Goal: Task Accomplishment & Management: Complete application form

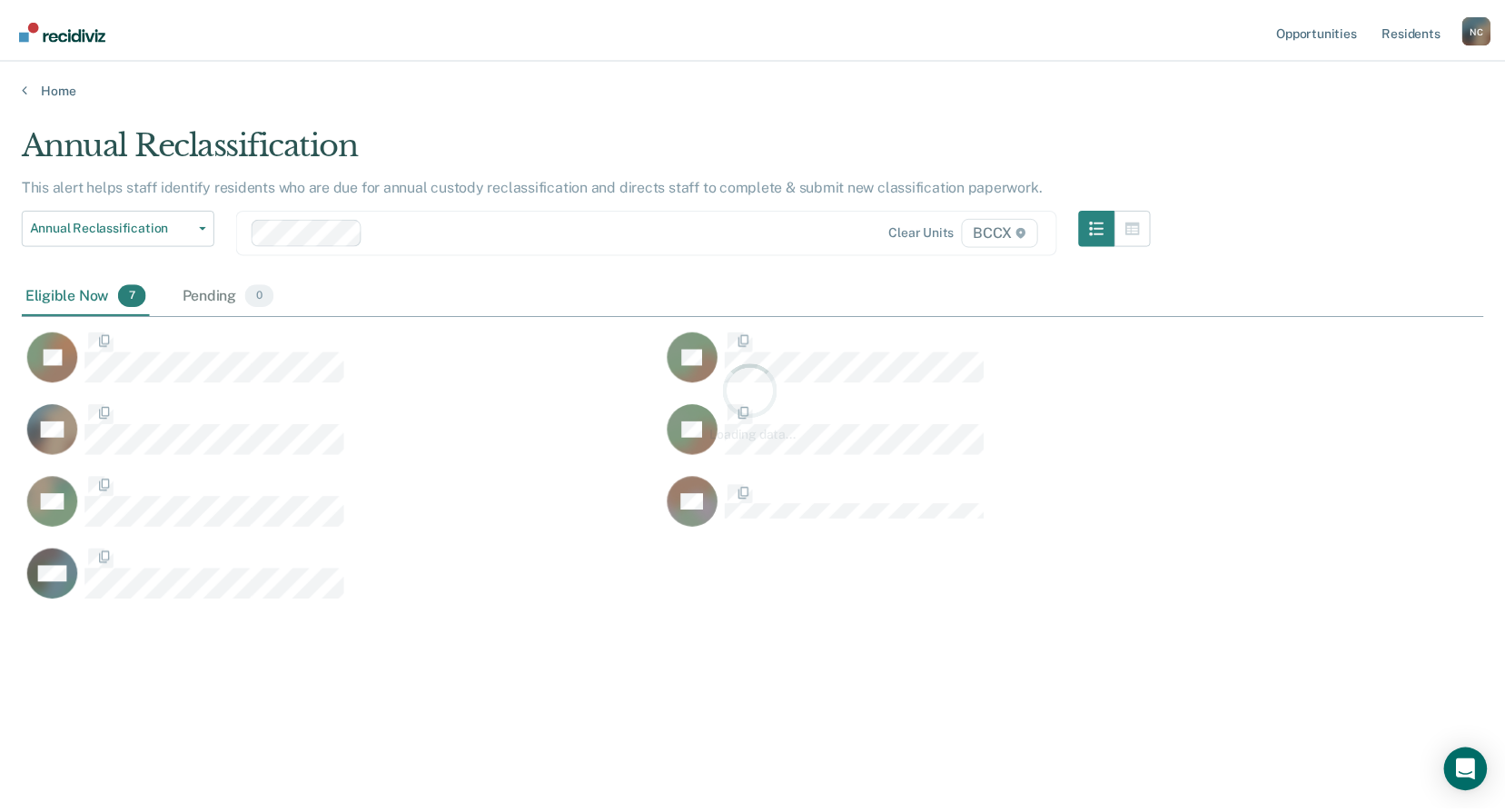
scroll to position [536, 1461]
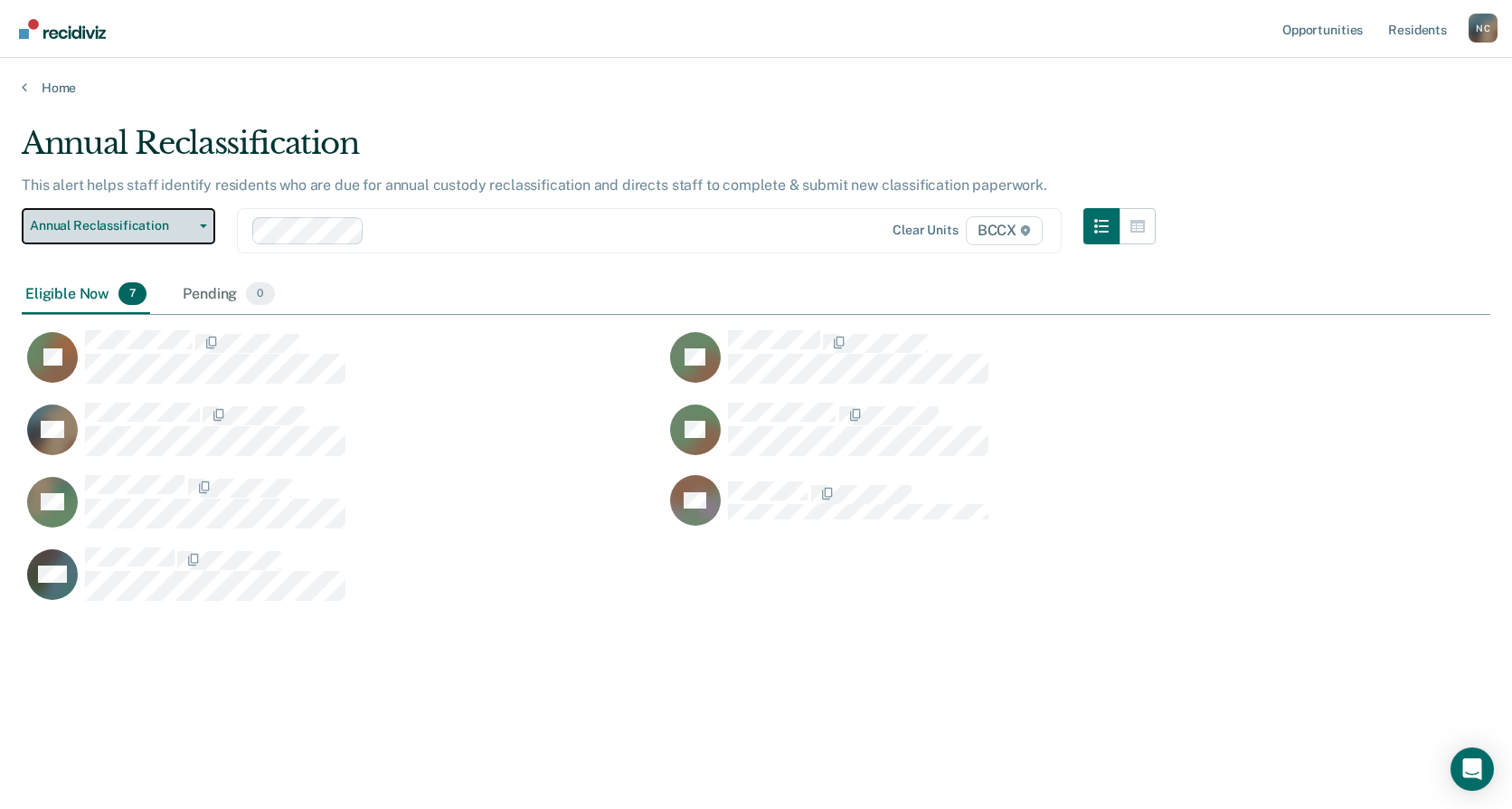
click at [149, 221] on span "Annual Reclassification" at bounding box center [111, 225] width 162 height 16
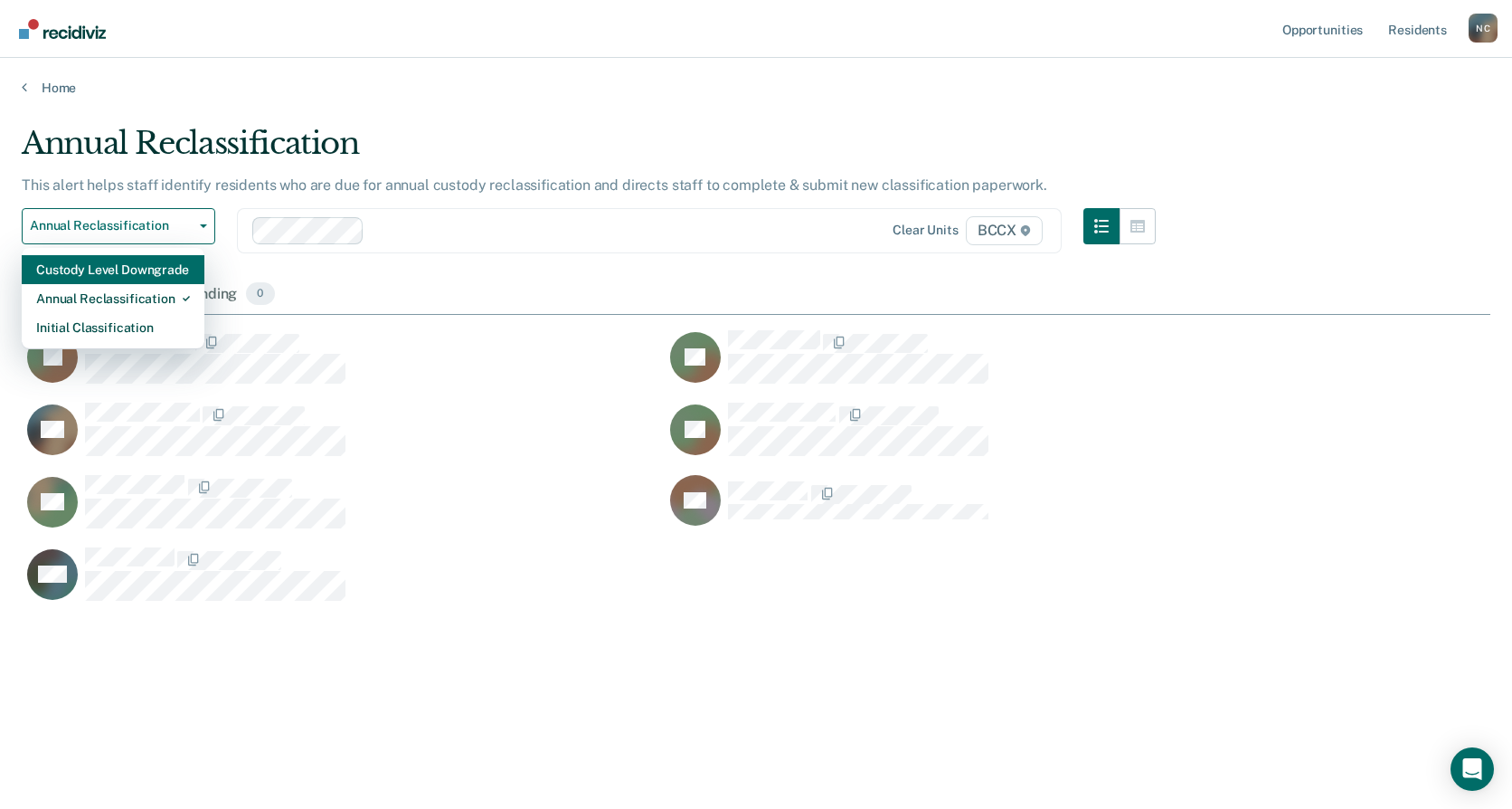
click at [148, 280] on div "Custody Level Downgrade" at bounding box center [113, 269] width 154 height 29
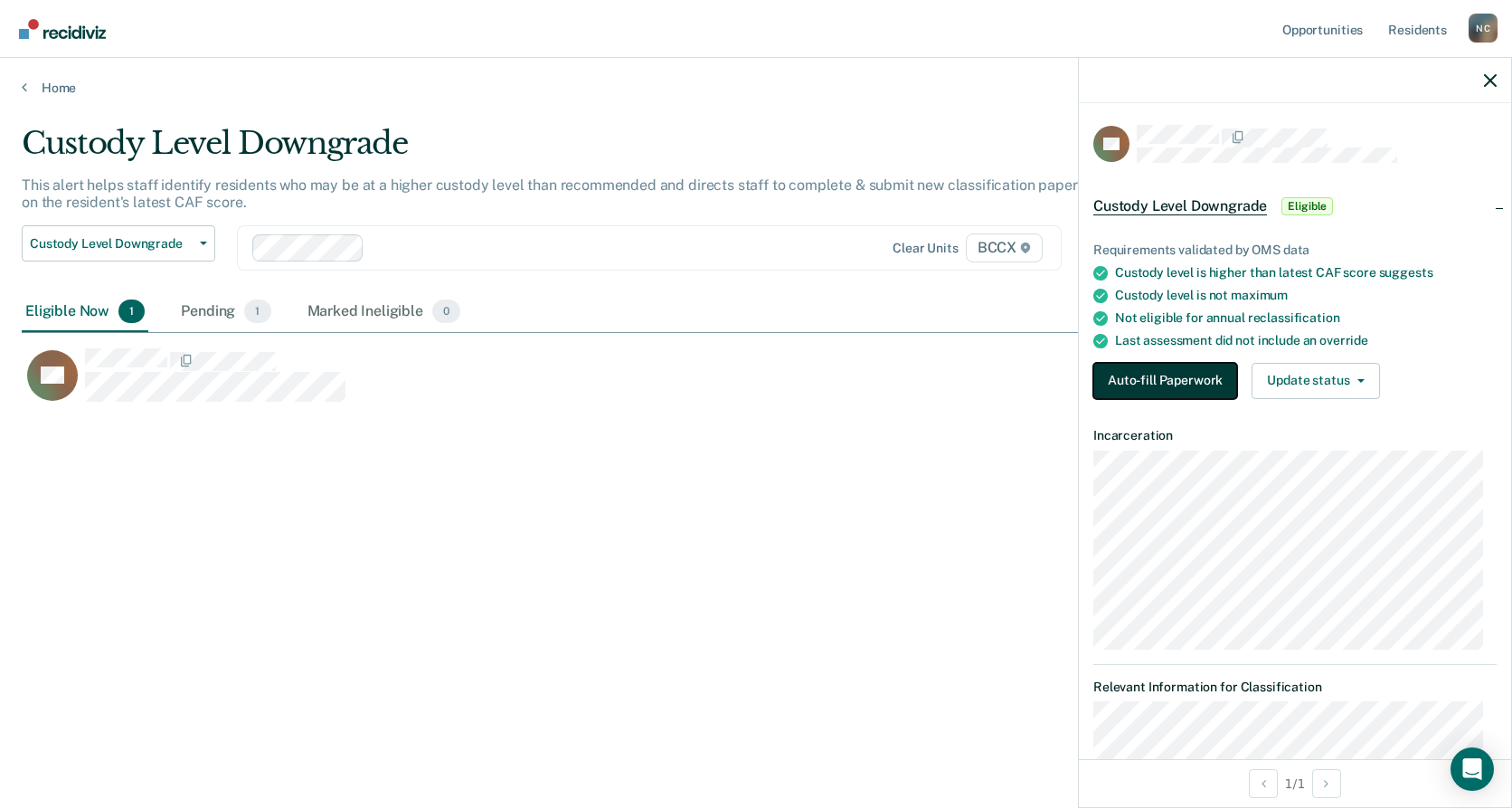
click at [1197, 378] on button "Auto-fill Paperwork" at bounding box center [1165, 380] width 144 height 36
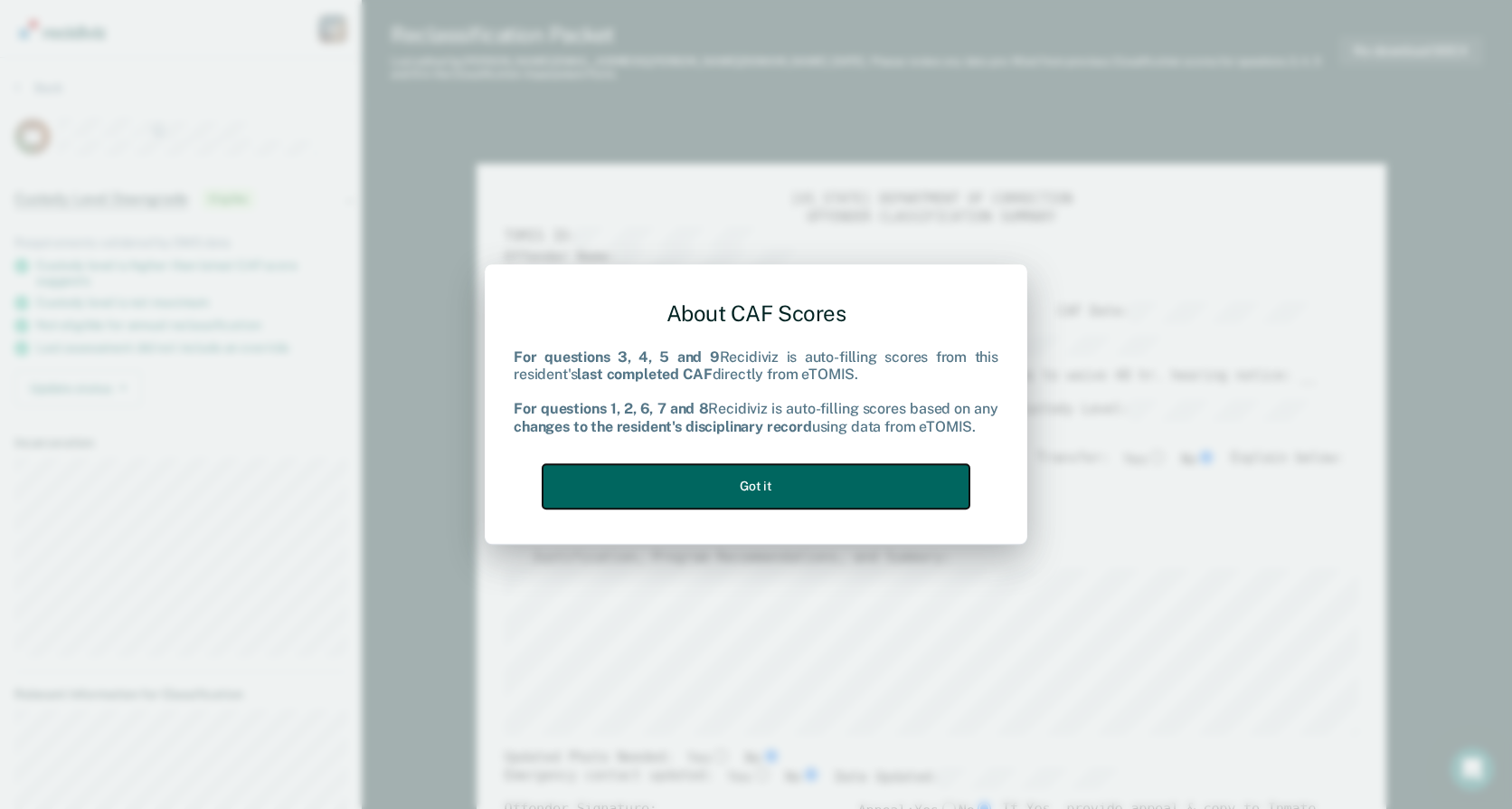
click at [849, 475] on button "Got it" at bounding box center [756, 486] width 427 height 44
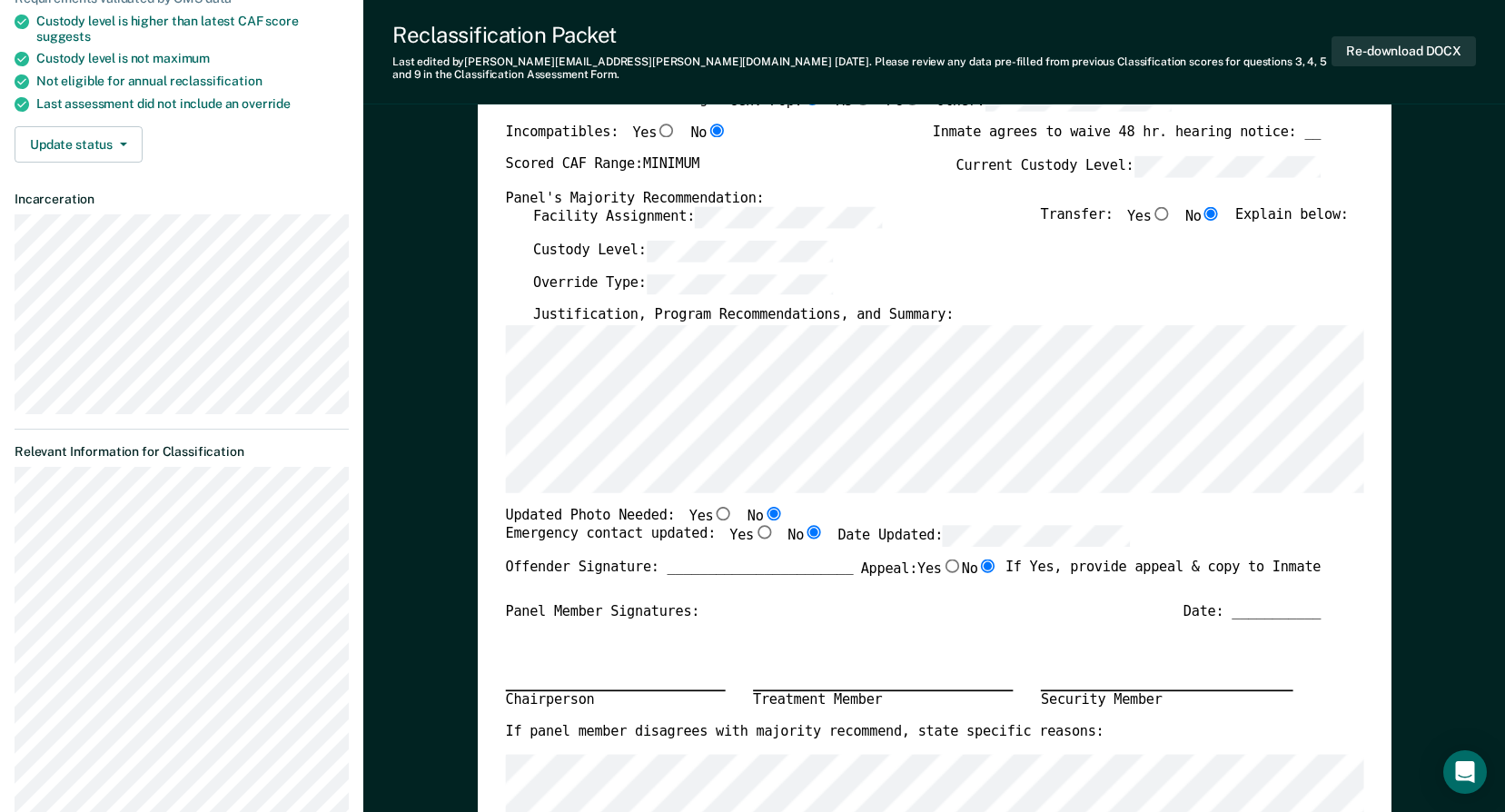
scroll to position [272, 0]
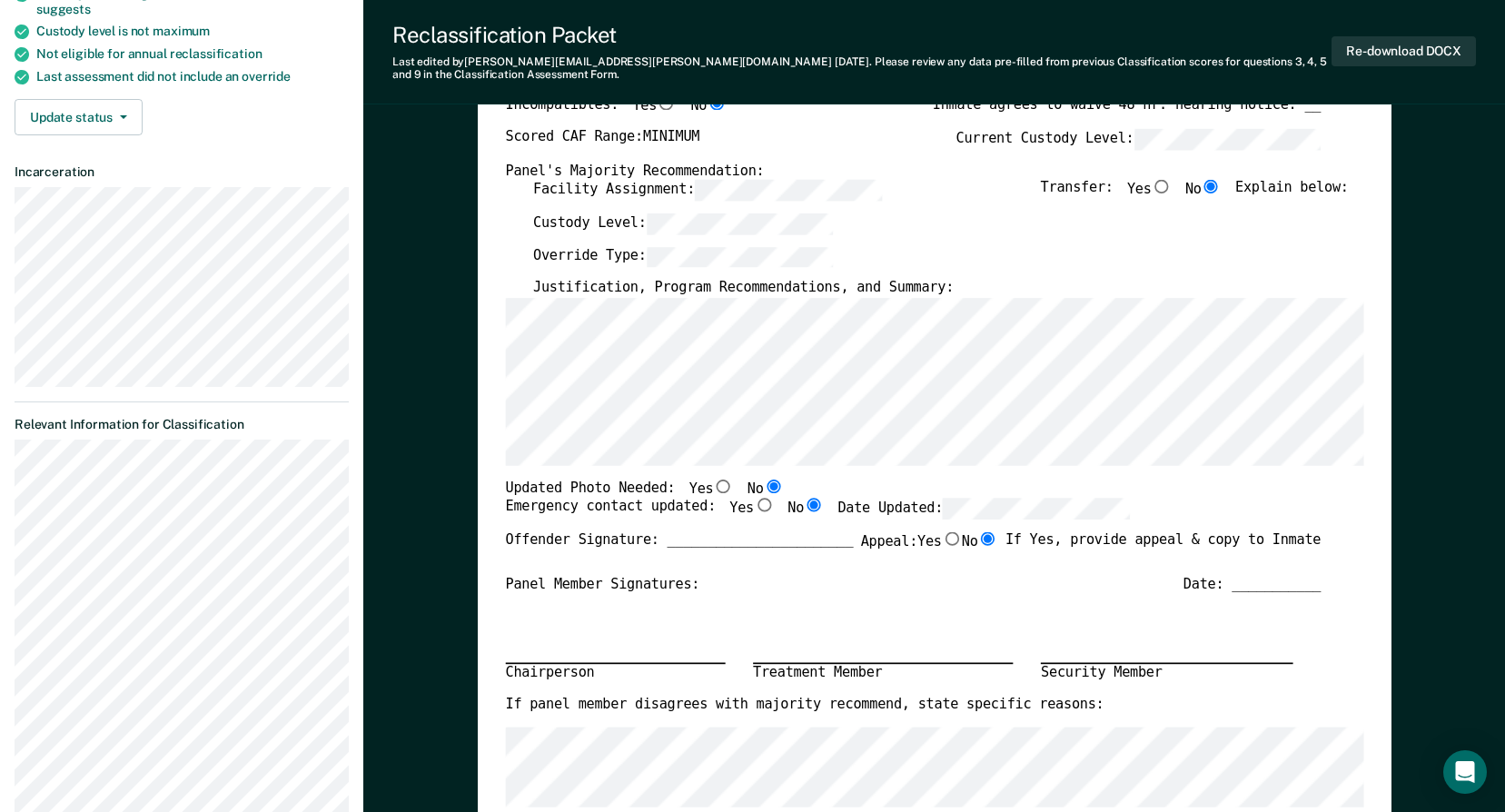
click at [754, 498] on input "Yes" at bounding box center [764, 505] width 20 height 14
type textarea "x"
radio input "true"
radio input "false"
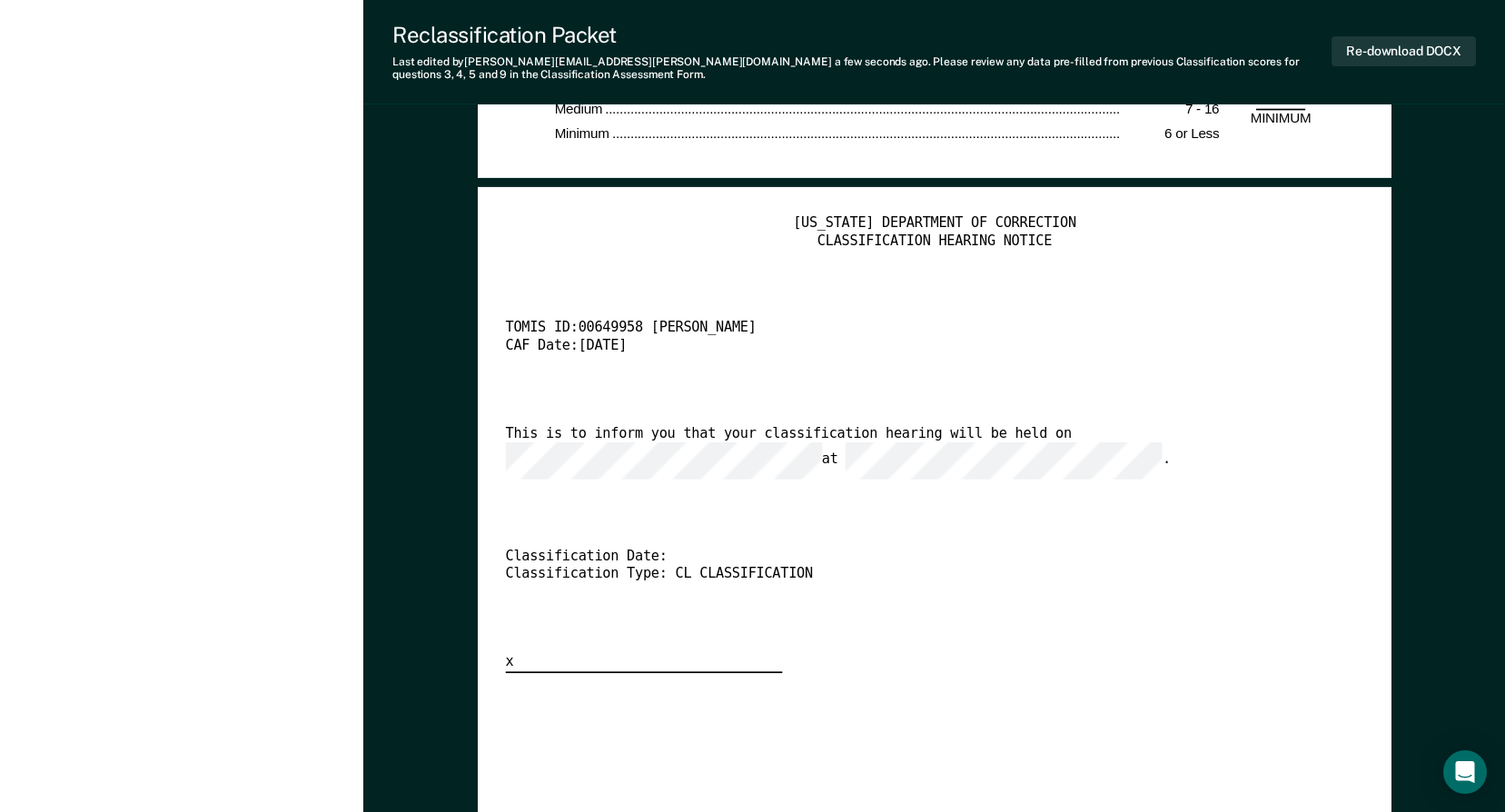
scroll to position [3722, 0]
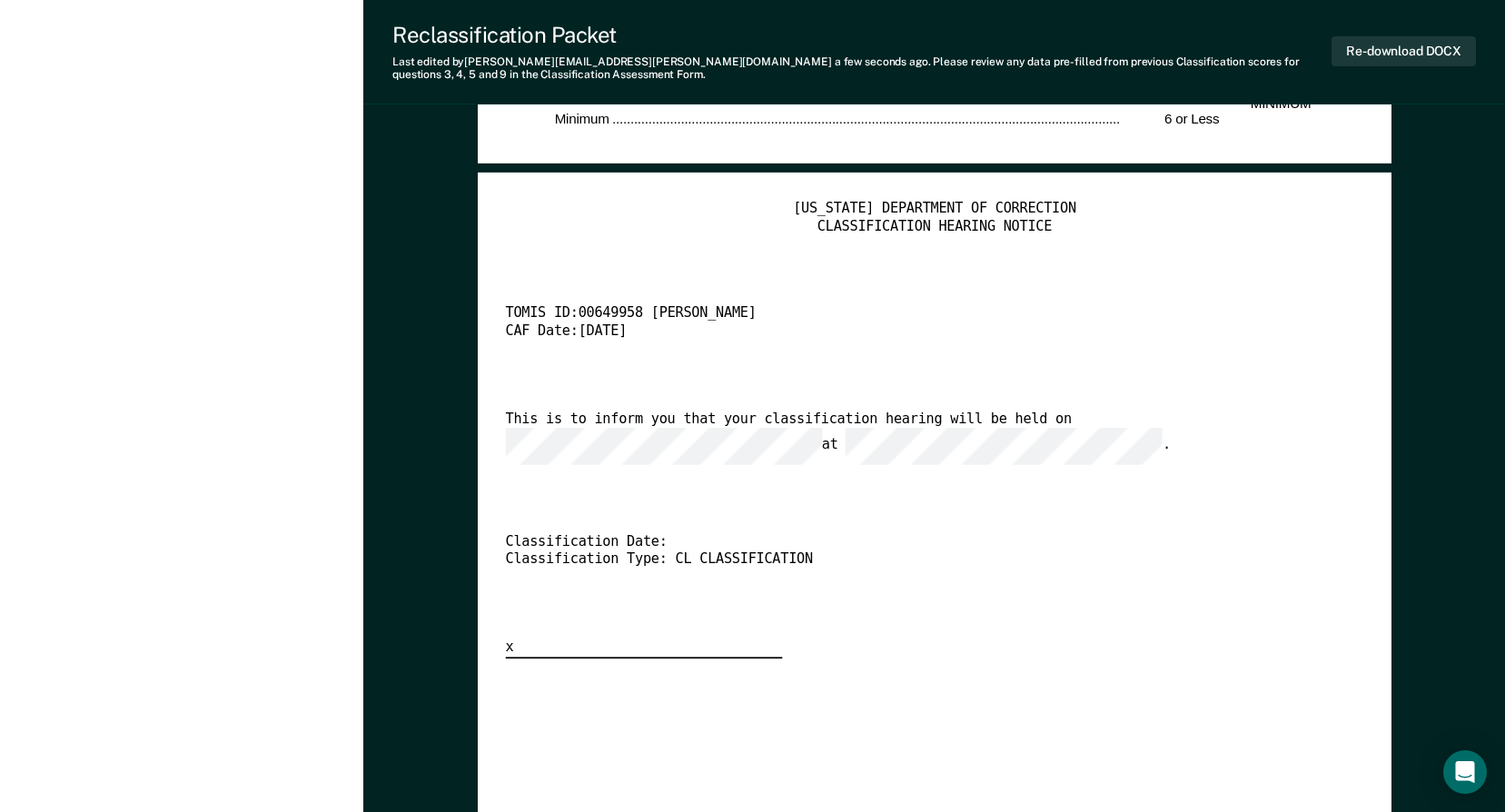
click at [598, 431] on div "This is to inform you that your classification hearing will be held on at ." at bounding box center [912, 437] width 816 height 54
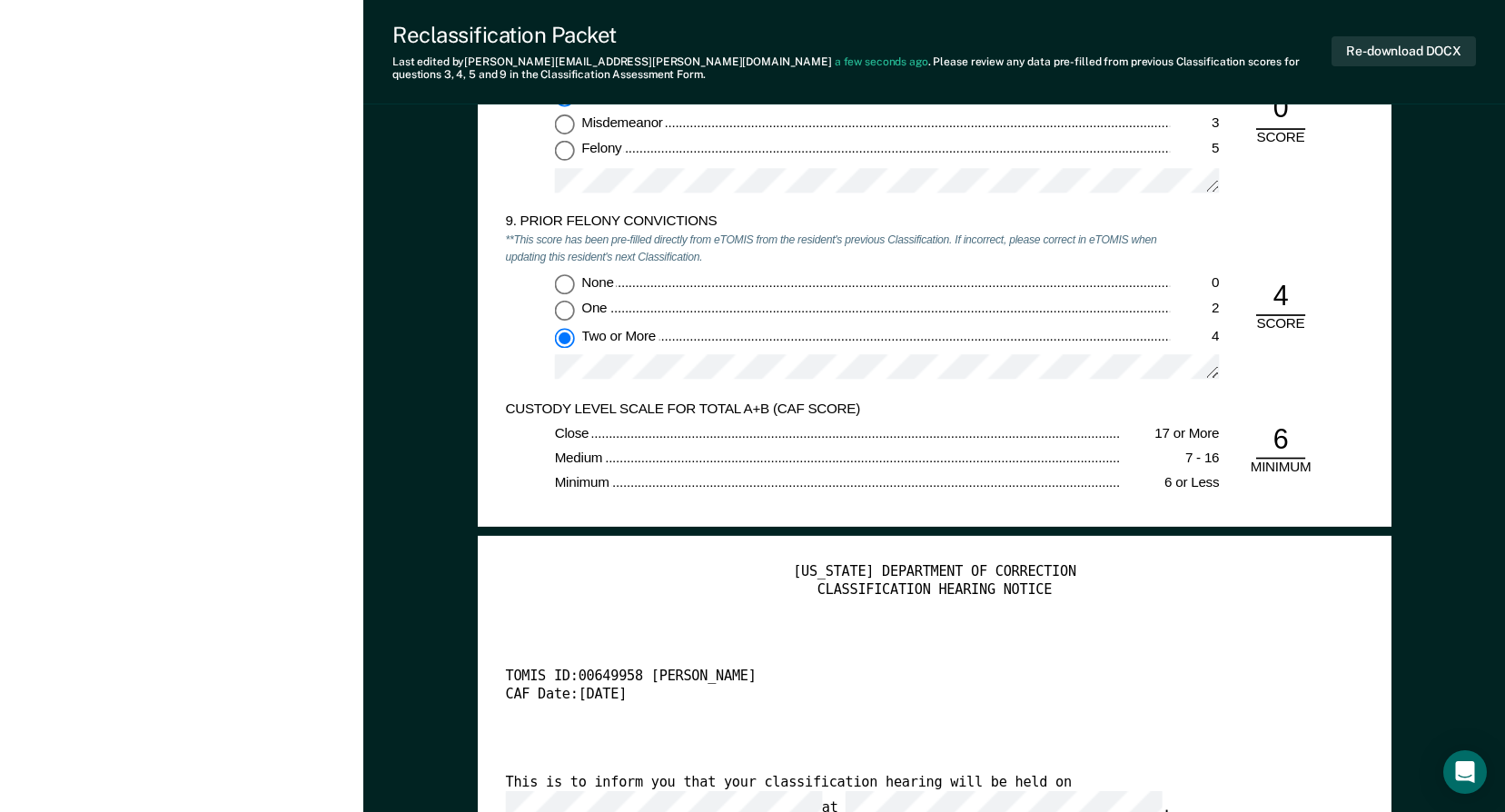
type textarea "x"
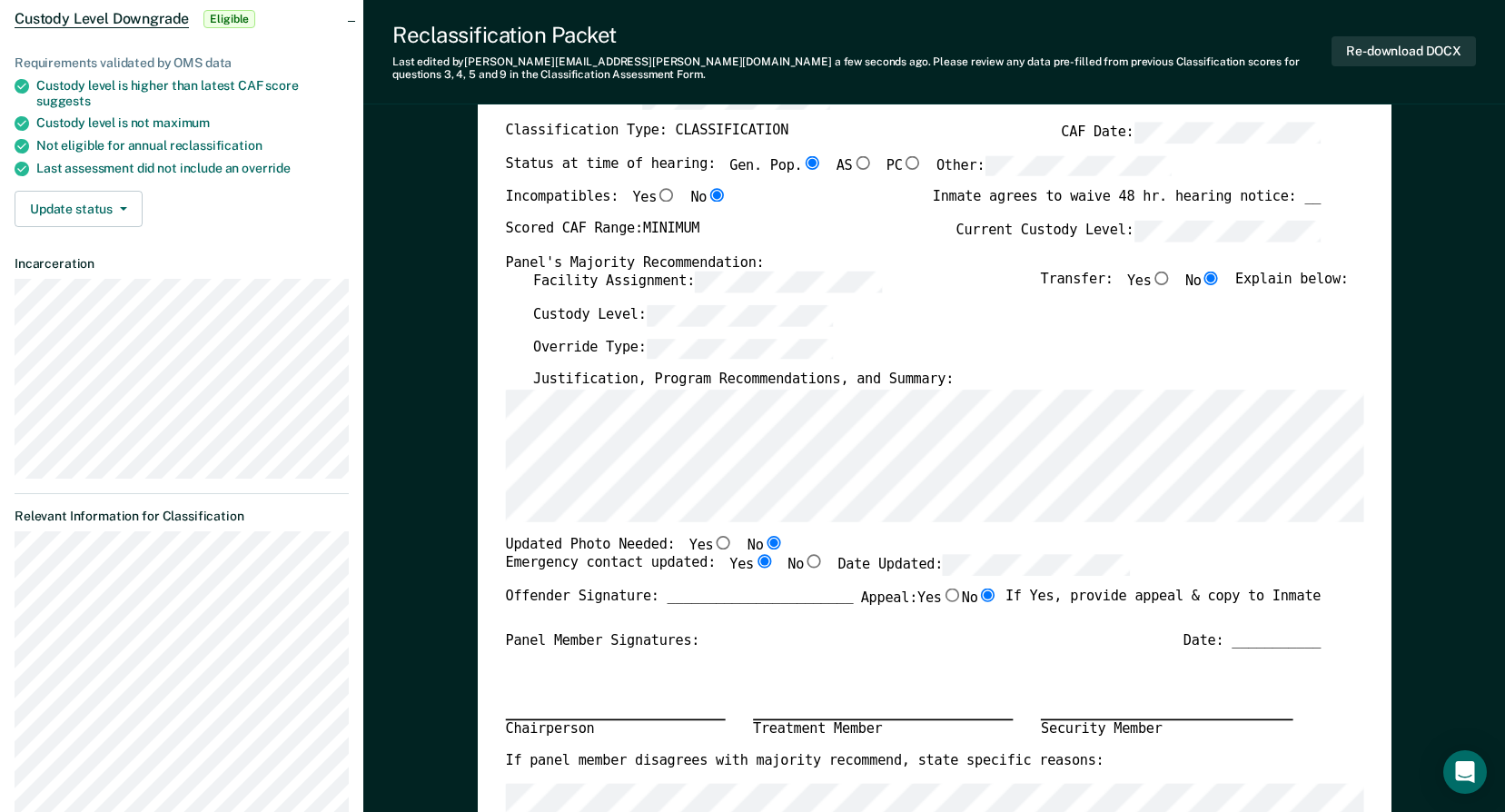
scroll to position [181, 0]
